Goal: Check status

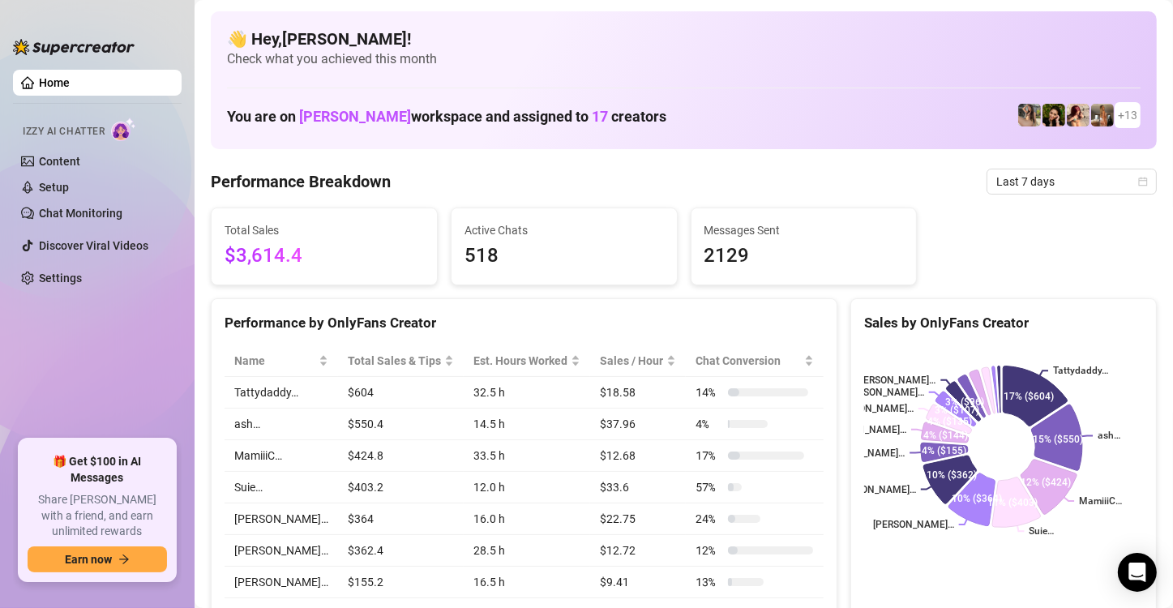
click at [93, 373] on ul "Home Izzy AI Chatter Content Setup Chat Monitoring Discover Viral Videos Settin…" at bounding box center [97, 248] width 169 height 370
click at [1023, 188] on span "Last 7 days" at bounding box center [1071, 181] width 151 height 24
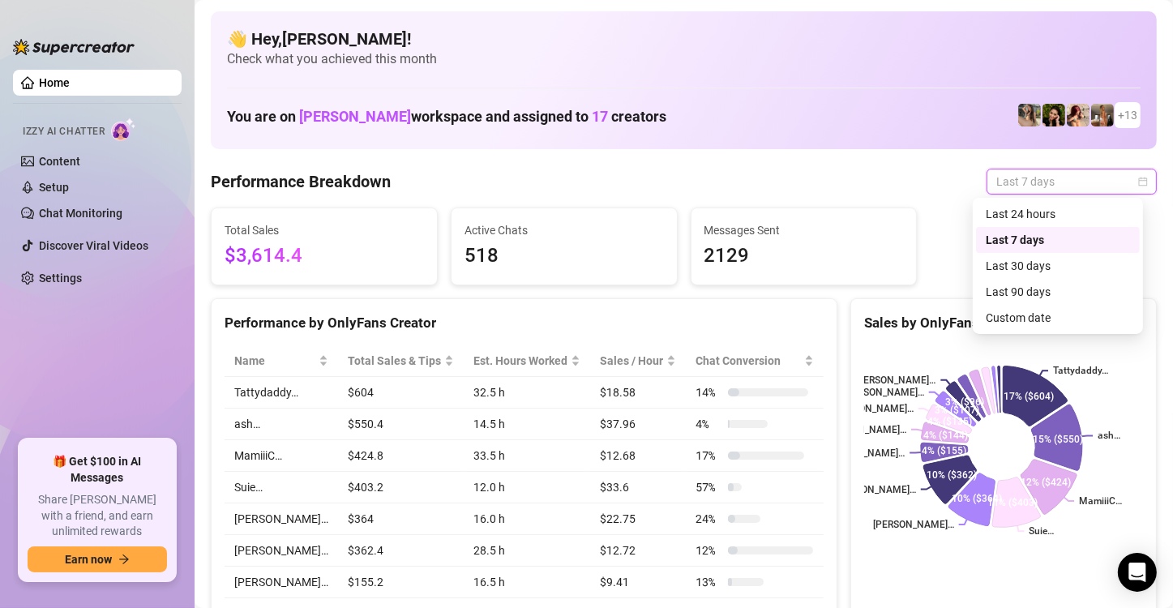
click at [1021, 191] on span "Last 7 days" at bounding box center [1071, 181] width 151 height 24
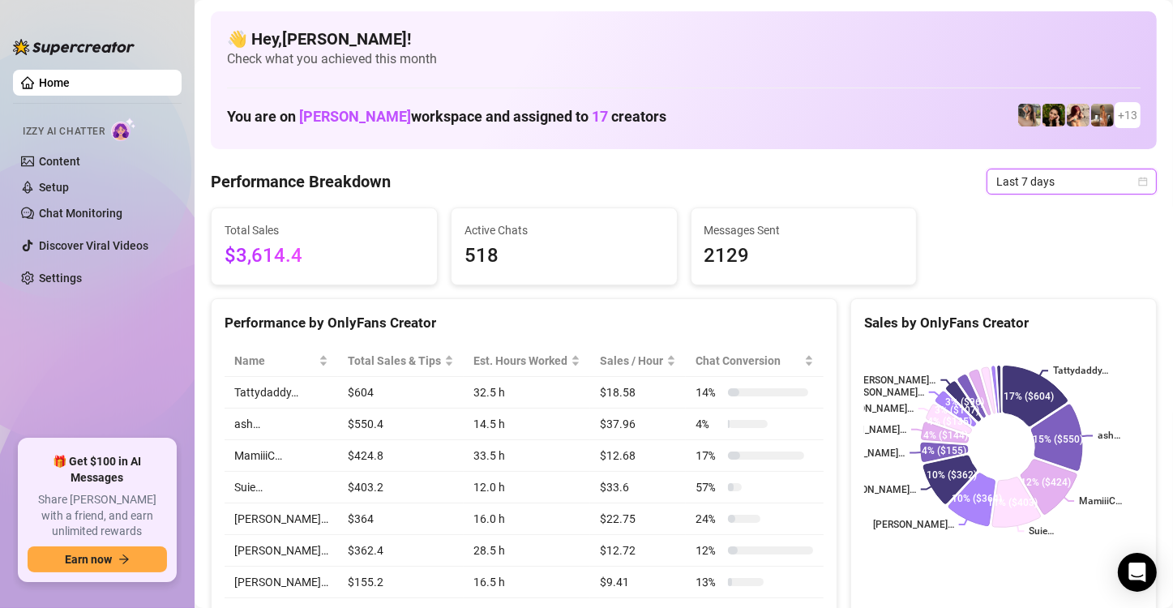
click at [1138, 186] on icon "calendar" at bounding box center [1143, 182] width 10 height 10
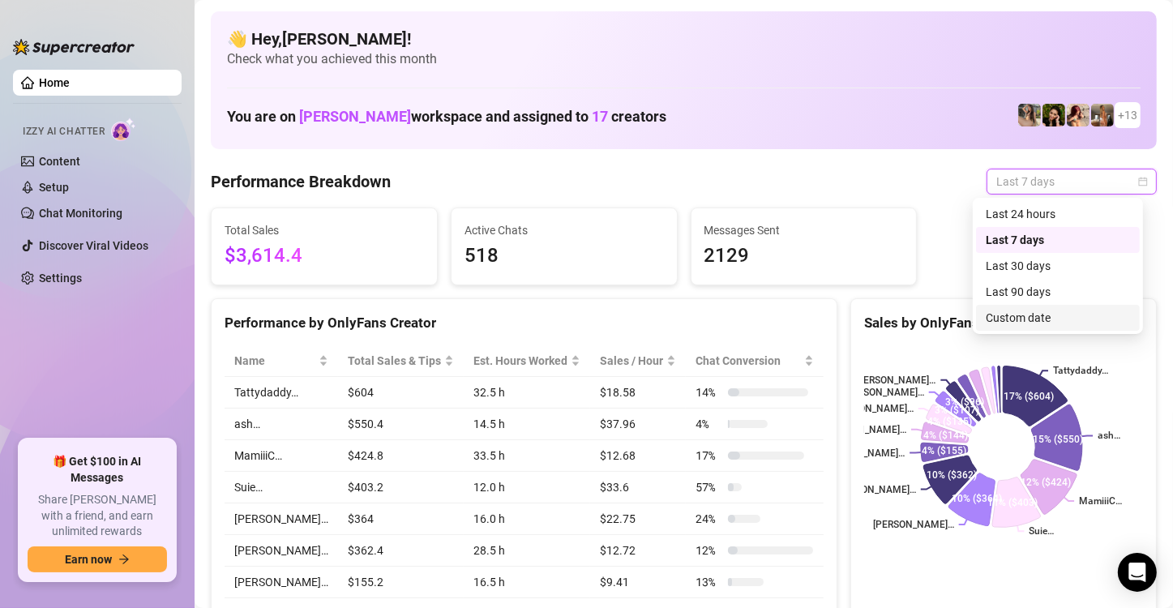
click at [1057, 326] on div "Custom date" at bounding box center [1057, 318] width 144 height 18
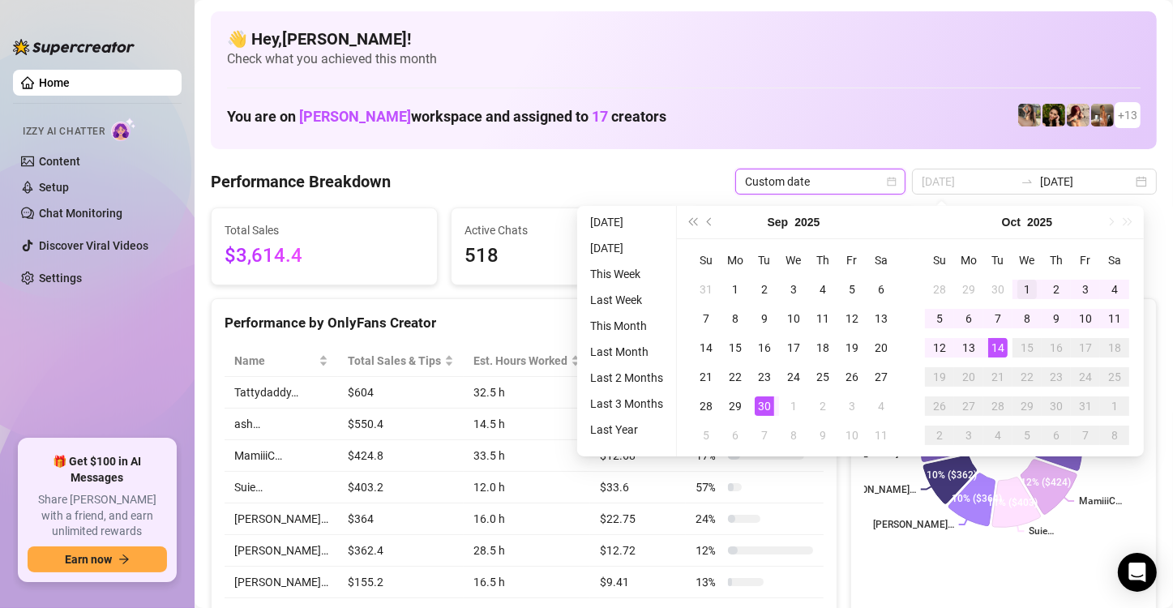
type input "2025-10-01"
click at [1029, 290] on div "1" at bounding box center [1026, 289] width 19 height 19
type input "2025-10-14"
click at [991, 347] on div "14" at bounding box center [997, 347] width 19 height 19
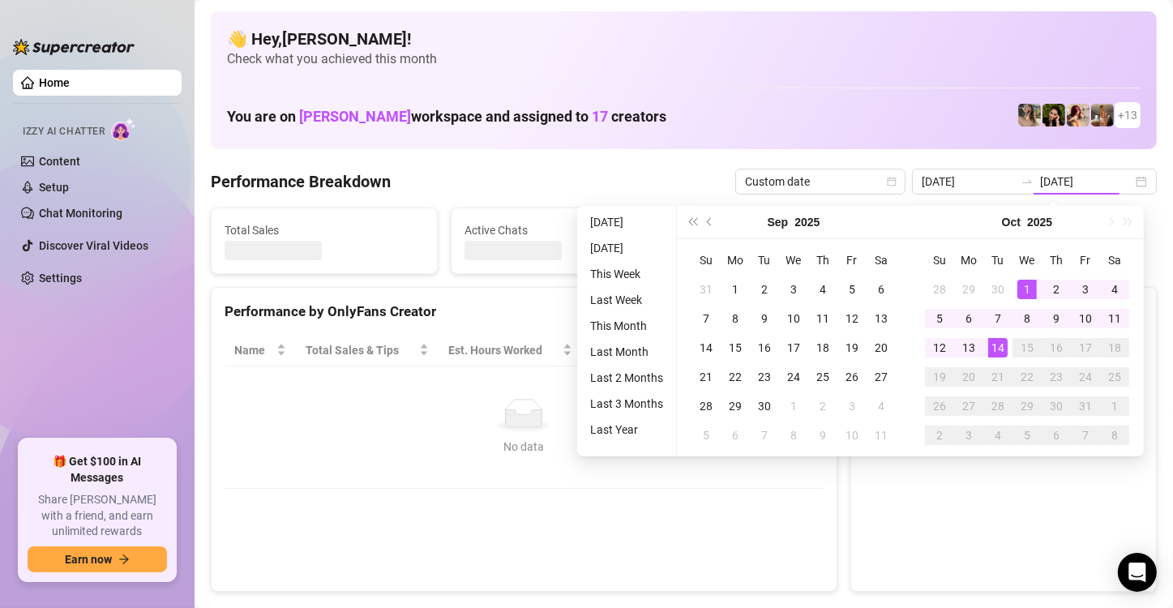
type input "2025-10-01"
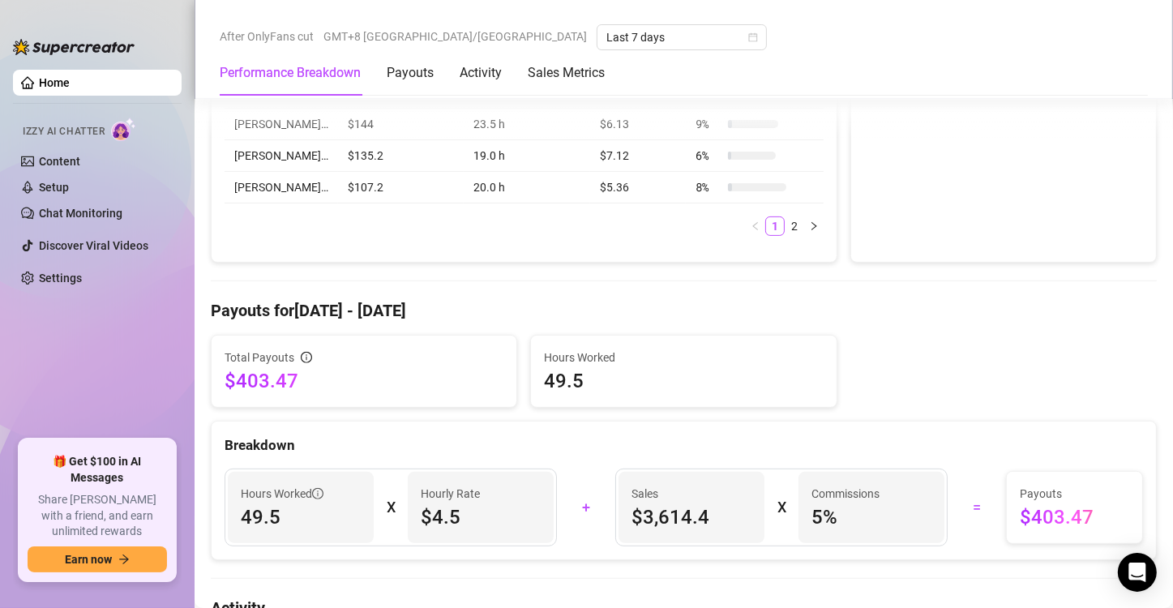
scroll to position [486, 0]
